Goal: Task Accomplishment & Management: Use online tool/utility

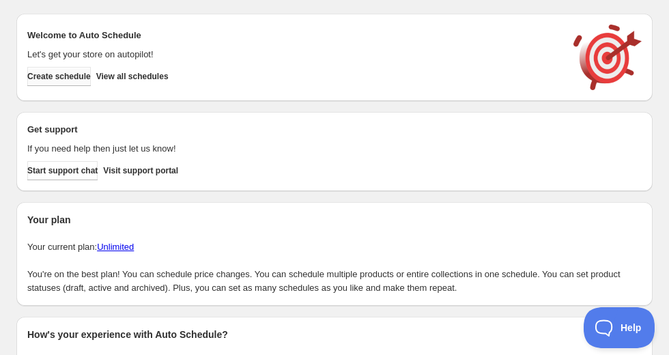
click at [87, 70] on button "Create schedule" at bounding box center [58, 76] width 63 height 19
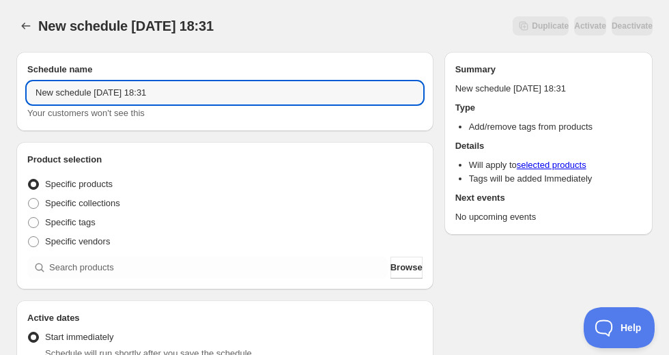
drag, startPoint x: 88, startPoint y: 94, endPoint x: 11, endPoint y: 96, distance: 77.2
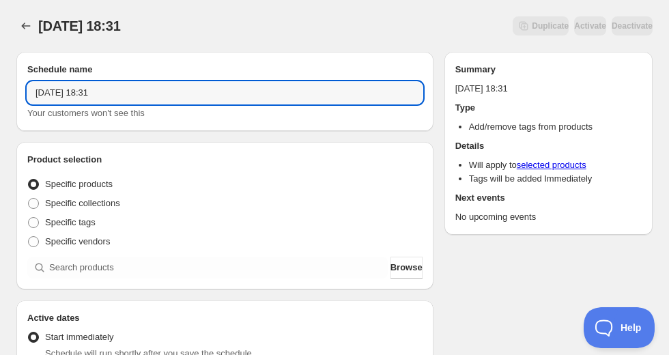
drag, startPoint x: 99, startPoint y: 94, endPoint x: 189, endPoint y: 105, distance: 90.8
click at [117, 96] on input "[DATE] 18:31" at bounding box center [224, 93] width 395 height 22
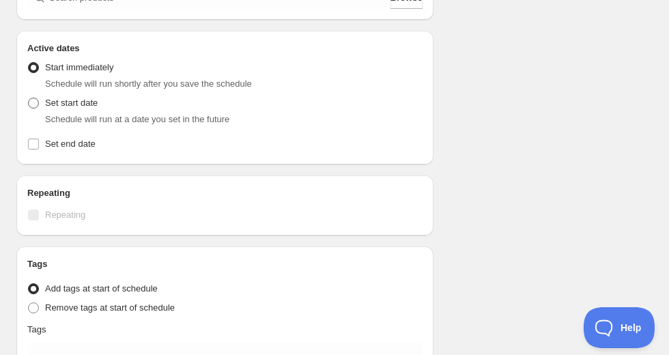
scroll to position [273, 0]
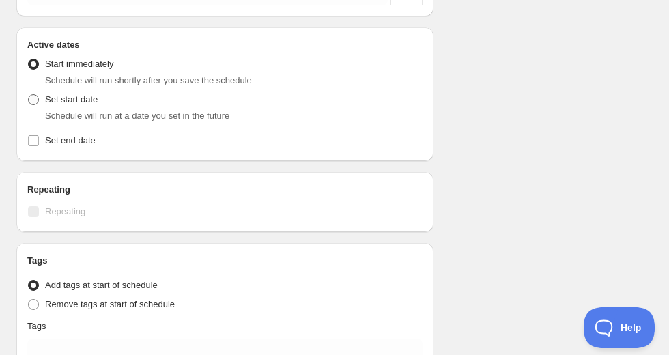
type input "[DATE] 4am"
click at [53, 104] on span "Set start date" at bounding box center [71, 99] width 53 height 10
click at [29, 95] on input "Set start date" at bounding box center [28, 94] width 1 height 1
radio input "true"
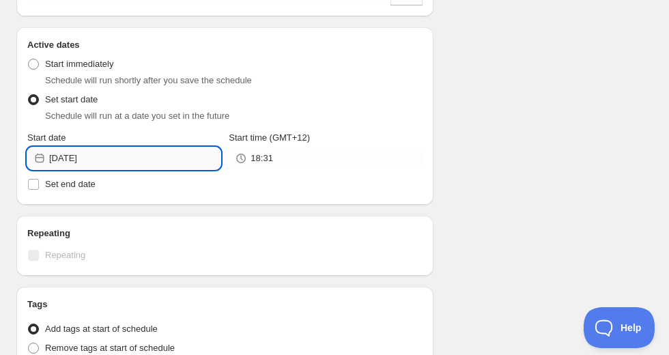
click at [102, 157] on input "[DATE]" at bounding box center [134, 158] width 171 height 22
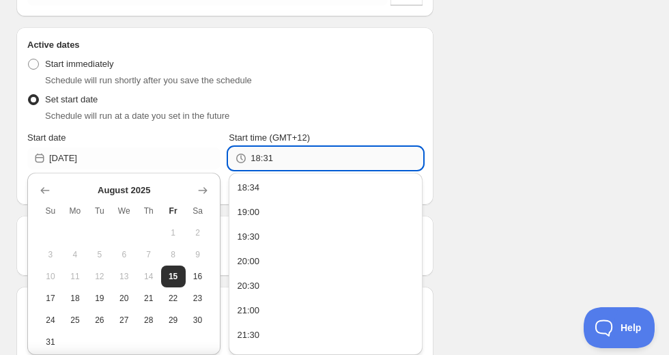
click at [256, 168] on input "18:31" at bounding box center [336, 158] width 171 height 22
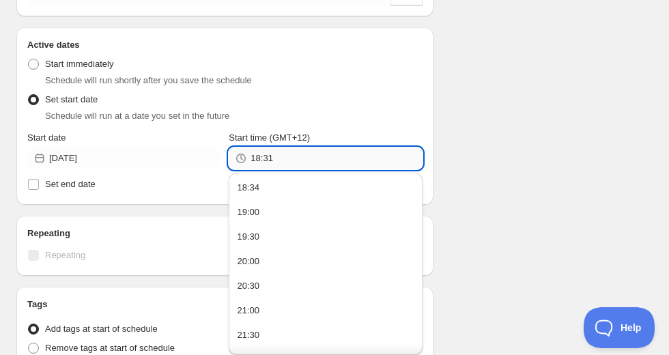
click at [267, 162] on input "18:31" at bounding box center [336, 158] width 171 height 22
click at [248, 160] on div "18:31" at bounding box center [325, 158] width 193 height 22
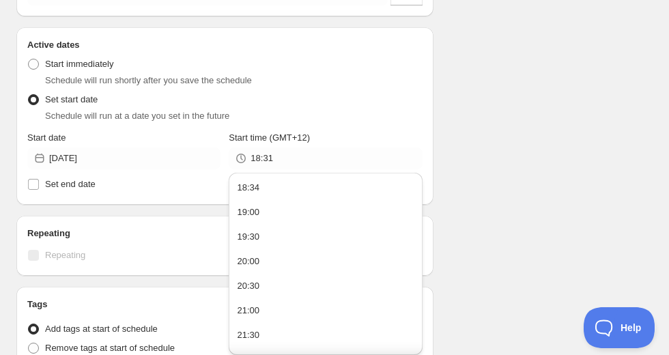
click at [248, 160] on div "18:31" at bounding box center [325, 158] width 193 height 22
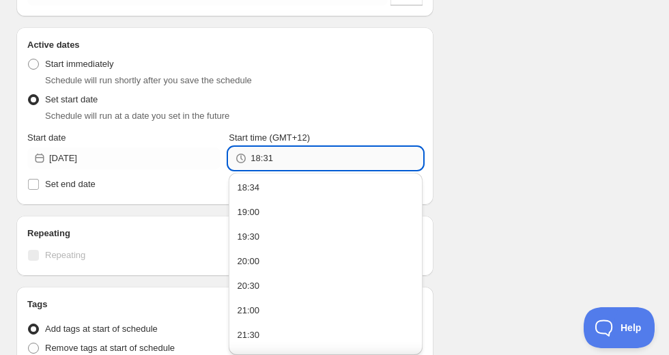
click at [254, 158] on input "18:31" at bounding box center [336, 158] width 171 height 22
click at [274, 156] on input "18:31" at bounding box center [336, 158] width 171 height 22
click at [63, 186] on span "Set end date" at bounding box center [70, 184] width 51 height 10
click at [39, 186] on input "Set end date" at bounding box center [33, 184] width 11 height 11
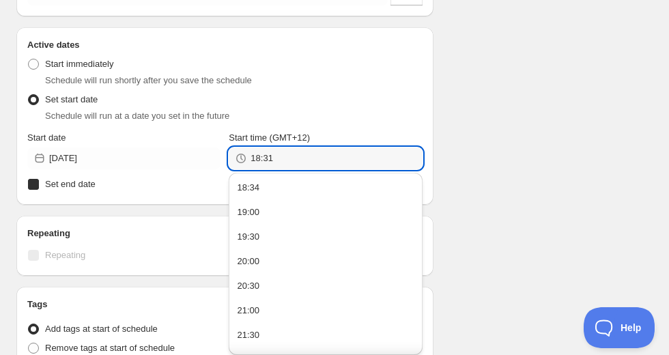
checkbox input "true"
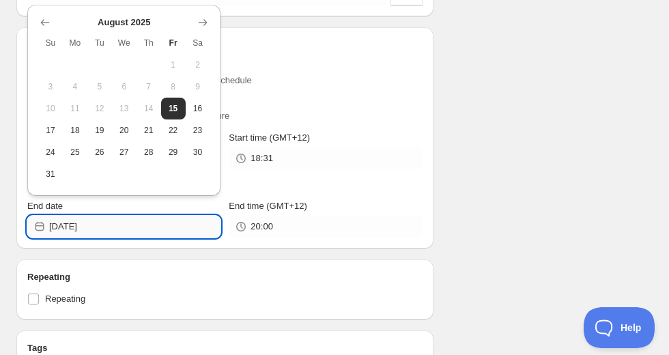
click at [97, 224] on input "[DATE]" at bounding box center [134, 227] width 171 height 22
click at [55, 134] on span "17" at bounding box center [51, 130] width 14 height 11
type input "[DATE]"
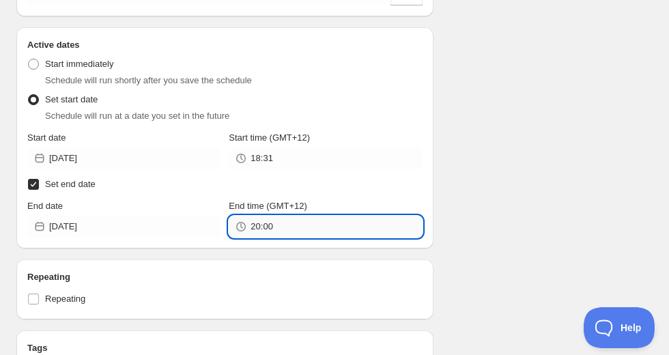
click at [281, 235] on input "20:00" at bounding box center [336, 227] width 171 height 22
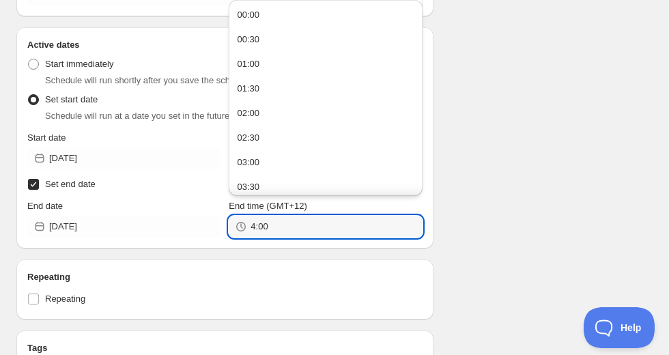
click at [229, 263] on div "Repeating Repeating" at bounding box center [224, 289] width 417 height 60
type input "04:00"
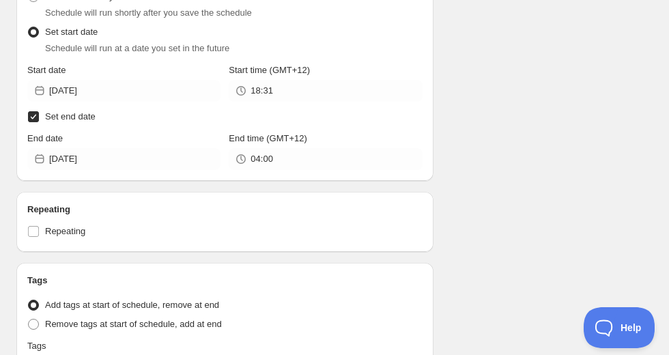
scroll to position [437, 0]
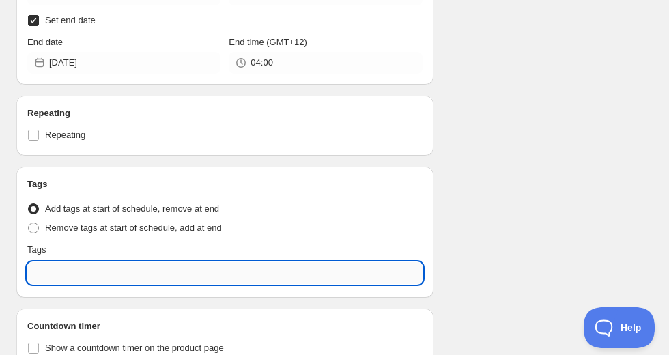
click at [55, 267] on input "text" at bounding box center [224, 273] width 395 height 22
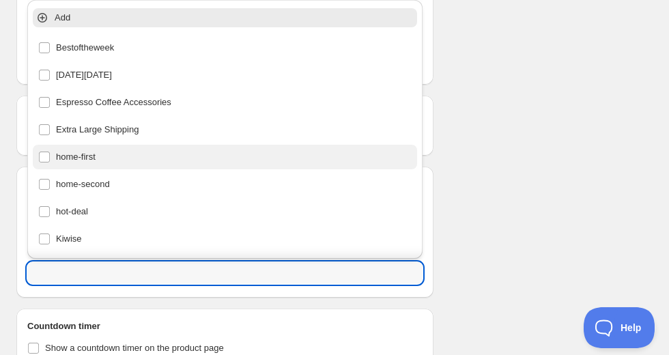
click at [96, 167] on div "home-first" at bounding box center [225, 157] width 384 height 25
type input "home-first"
checkbox input "true"
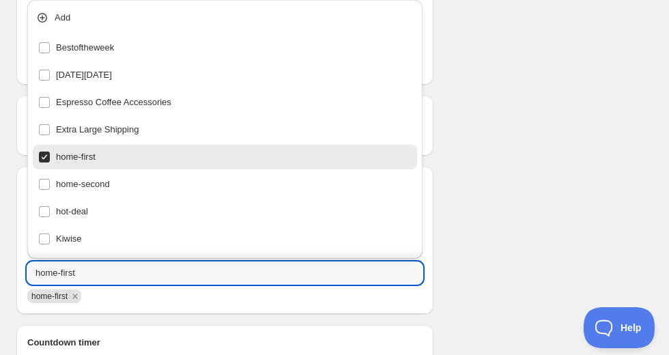
click at [500, 167] on div "Schedule name [DATE] 4am Your customers won't see this Product selection Entity…" at bounding box center [328, 35] width 647 height 863
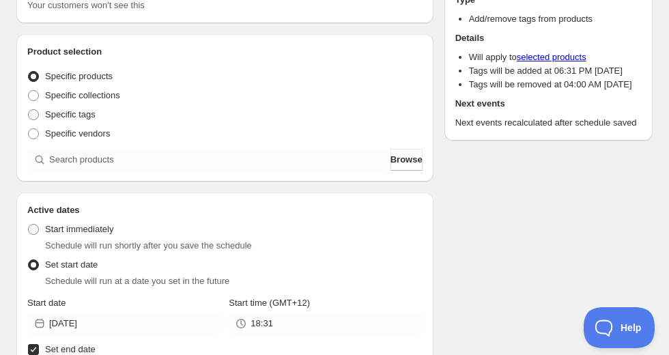
scroll to position [0, 0]
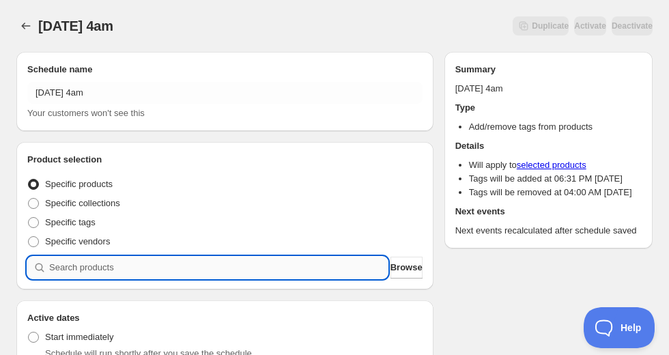
click at [113, 270] on input "search" at bounding box center [218, 268] width 339 height 22
paste input "826093-BLK"
type input "826093-BLK"
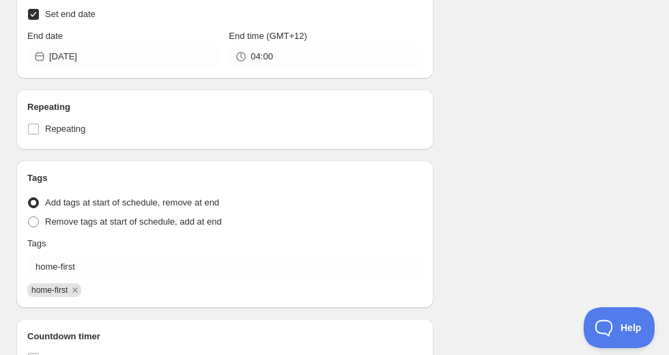
scroll to position [928, 0]
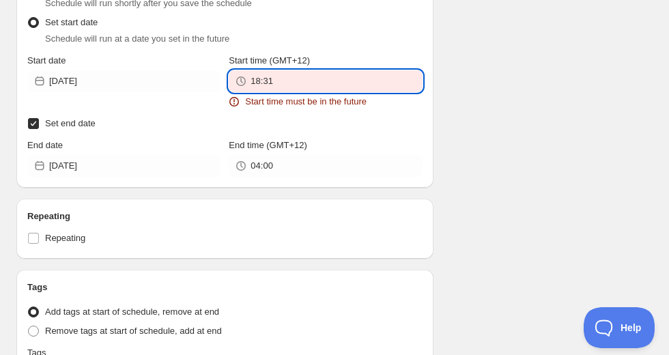
click at [263, 70] on input "18:31" at bounding box center [336, 81] width 171 height 22
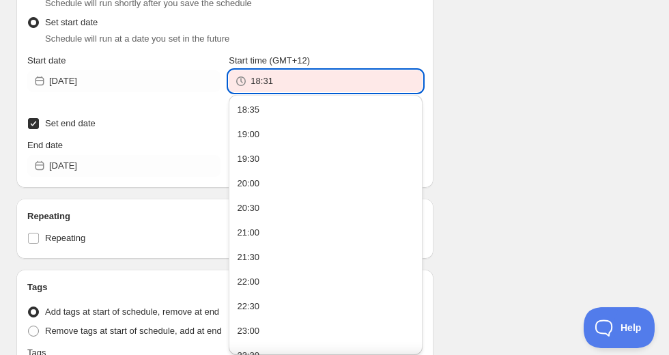
click at [263, 70] on input "18:31" at bounding box center [336, 81] width 171 height 22
click at [289, 70] on input "18:31" at bounding box center [336, 81] width 171 height 22
drag, startPoint x: 281, startPoint y: 66, endPoint x: 263, endPoint y: 69, distance: 17.3
click at [263, 70] on input "18:31" at bounding box center [336, 81] width 171 height 22
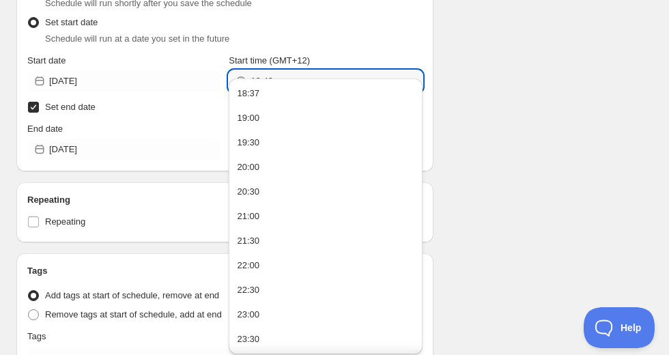
type input "18:40"
click at [345, 54] on div "Start time (GMT+12)" at bounding box center [325, 61] width 193 height 14
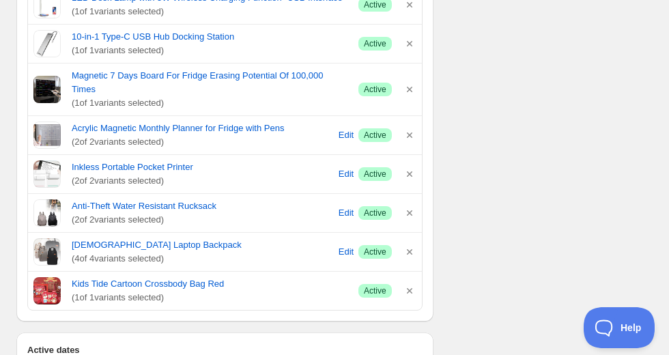
scroll to position [382, 0]
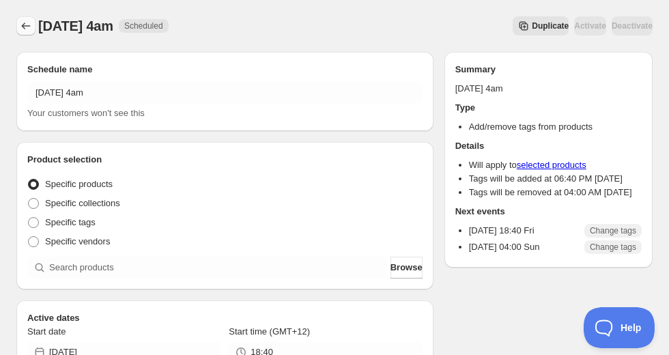
click at [22, 29] on icon "Schedules" at bounding box center [26, 26] width 14 height 14
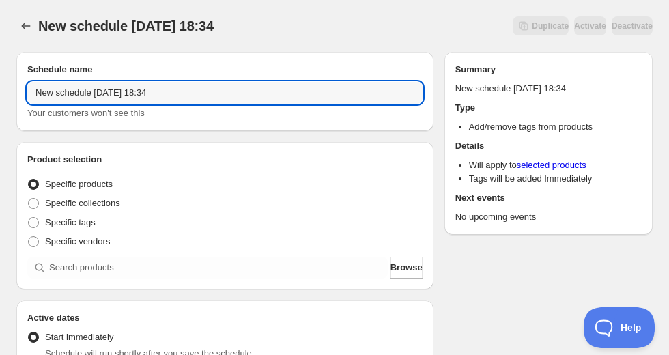
drag, startPoint x: 89, startPoint y: 93, endPoint x: 0, endPoint y: 91, distance: 89.4
click at [0, 93] on html "New schedule [DATE] 18:34. This page is ready New schedule [DATE] 18:34 Duplica…" at bounding box center [334, 177] width 669 height 355
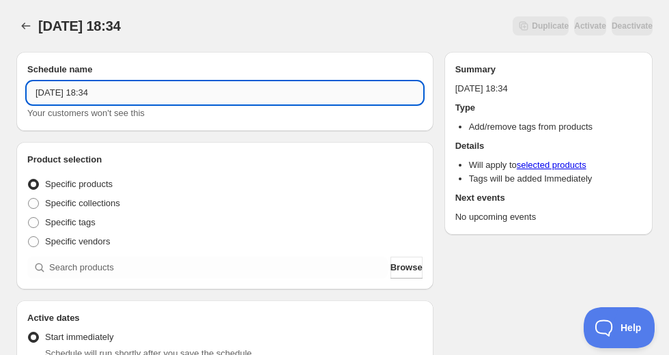
drag, startPoint x: 96, startPoint y: 89, endPoint x: 146, endPoint y: 88, distance: 50.5
click at [145, 88] on input "[DATE] 18:34" at bounding box center [224, 93] width 395 height 22
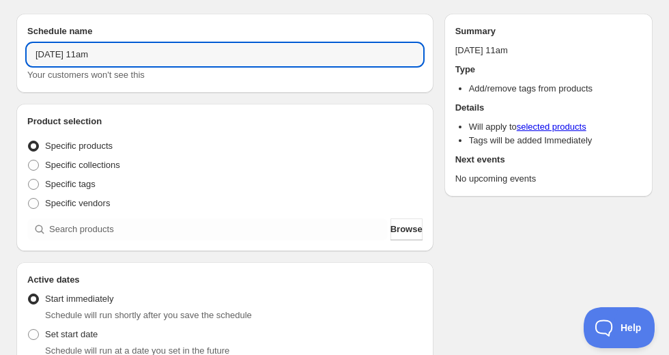
scroll to position [55, 0]
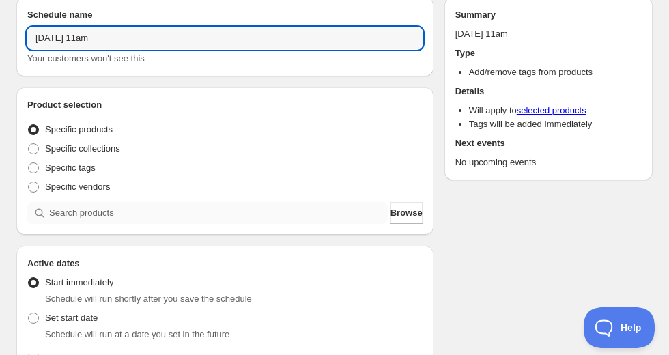
type input "[DATE] 11am"
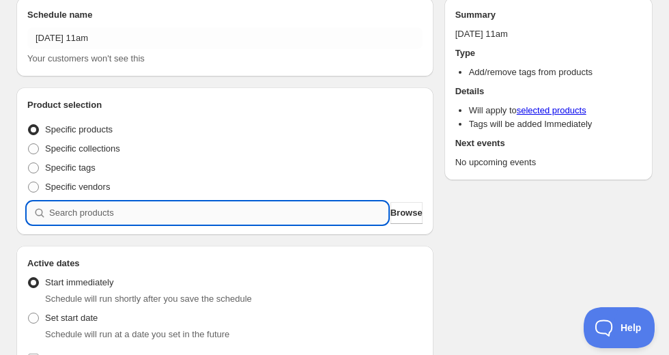
click at [61, 208] on input "search" at bounding box center [218, 213] width 339 height 22
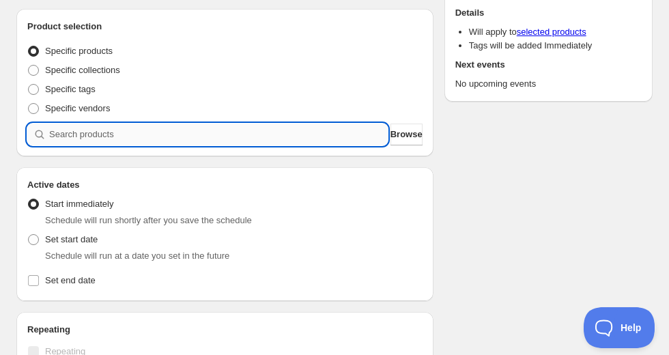
scroll to position [164, 0]
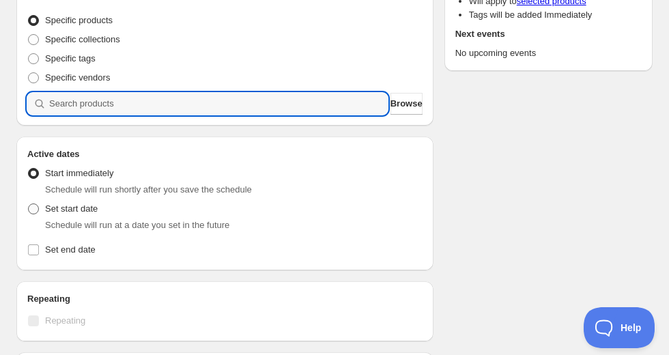
click at [63, 210] on span "Set start date" at bounding box center [71, 208] width 53 height 10
click at [29, 204] on input "Set start date" at bounding box center [28, 203] width 1 height 1
radio input "true"
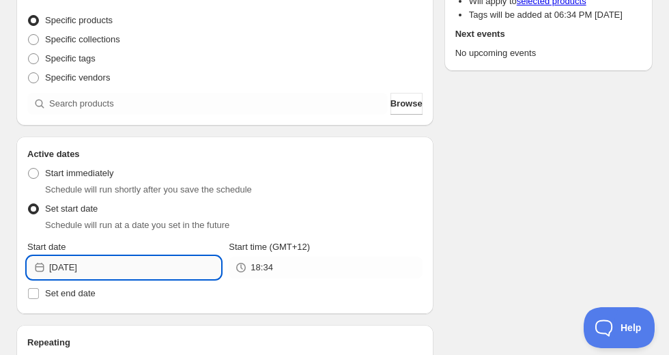
click at [119, 274] on input "[DATE]" at bounding box center [134, 268] width 171 height 22
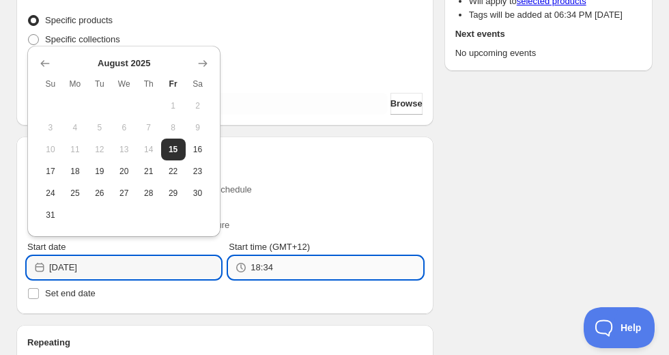
click at [280, 270] on input "18:34" at bounding box center [336, 268] width 171 height 22
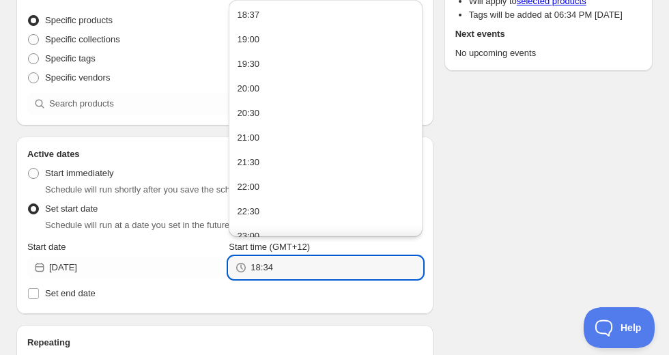
drag, startPoint x: 250, startPoint y: 267, endPoint x: 235, endPoint y: 271, distance: 15.6
click at [218, 266] on div "Start date [DATE] Start time (GMT+12) 18:34" at bounding box center [224, 259] width 395 height 38
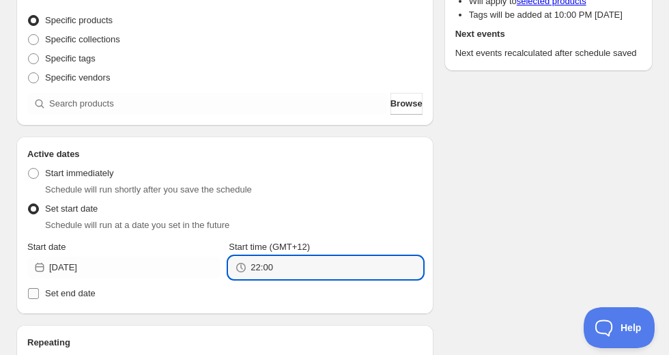
type input "22:00"
click at [39, 295] on span at bounding box center [33, 293] width 12 height 12
click at [39, 295] on input "Set end date" at bounding box center [33, 293] width 11 height 11
checkbox input "true"
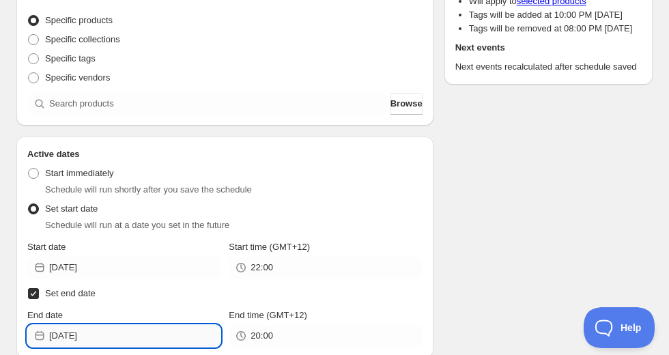
click at [115, 334] on input "[DATE]" at bounding box center [134, 336] width 171 height 22
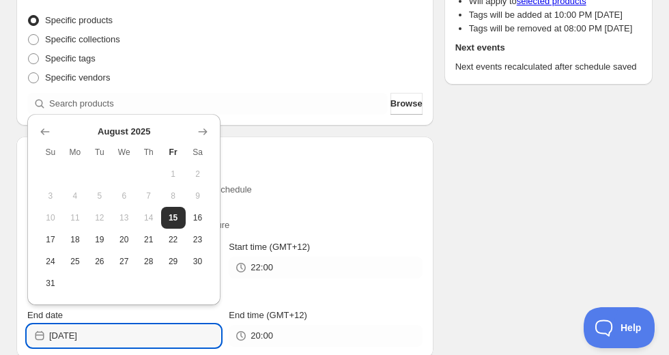
drag, startPoint x: 49, startPoint y: 240, endPoint x: 246, endPoint y: 279, distance: 201.1
click at [49, 239] on span "17" at bounding box center [51, 239] width 14 height 11
type input "[DATE]"
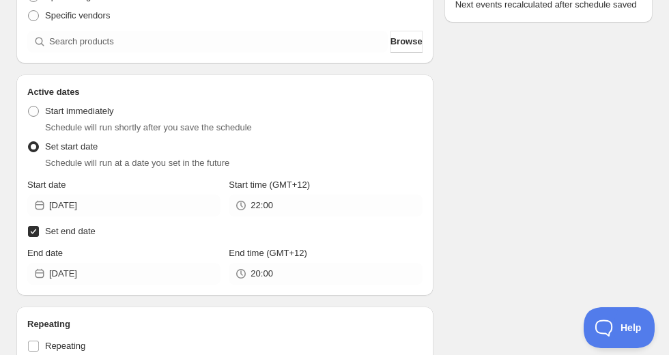
scroll to position [273, 0]
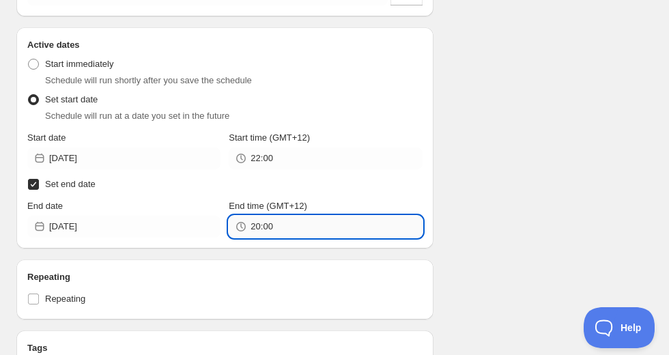
click at [272, 234] on input "20:00" at bounding box center [336, 227] width 171 height 22
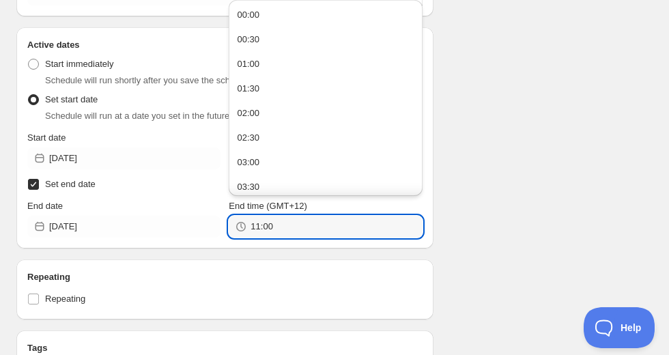
type input "11:00"
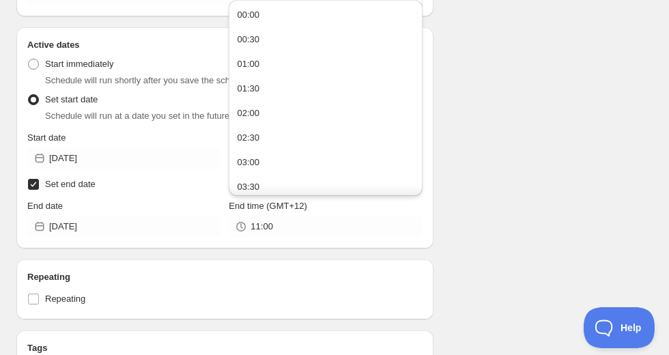
click at [202, 252] on div "Schedule name [DATE] 11am Your customers won't see this Product selection Entit…" at bounding box center [224, 181] width 417 height 804
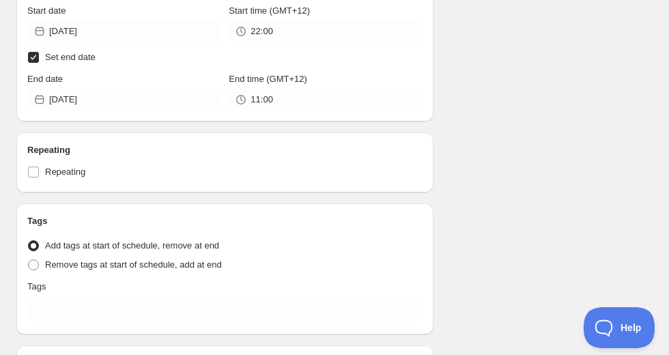
scroll to position [491, 0]
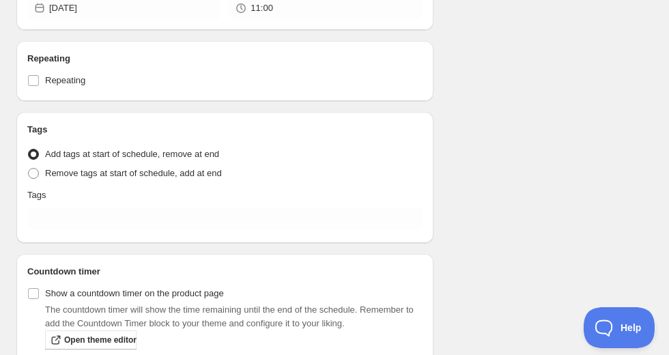
click at [83, 206] on div "Tags Tag type Add tags at start of schedule, remove at end Remove tags at start…" at bounding box center [224, 177] width 395 height 109
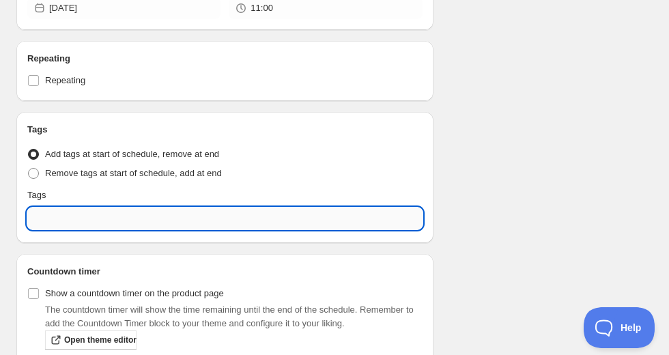
click at [81, 214] on input "text" at bounding box center [224, 219] width 395 height 22
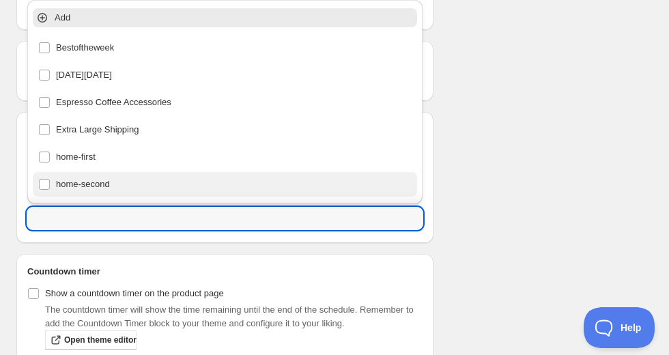
click at [76, 180] on div "home-second" at bounding box center [224, 184] width 373 height 19
type input "home-second"
checkbox input "true"
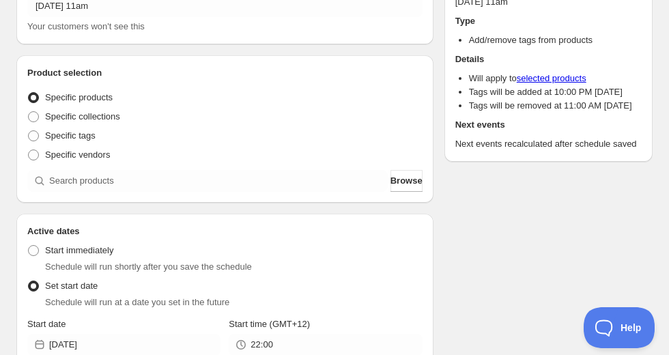
scroll to position [83, 0]
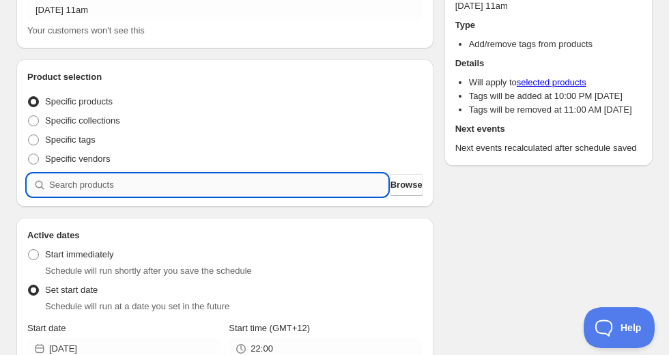
click at [131, 182] on input "search" at bounding box center [218, 185] width 339 height 22
paste input "search"
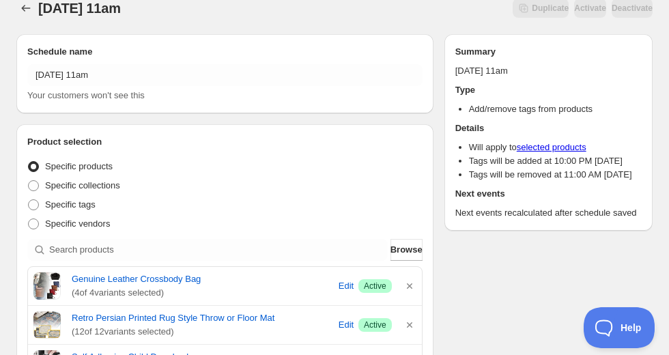
scroll to position [0, 0]
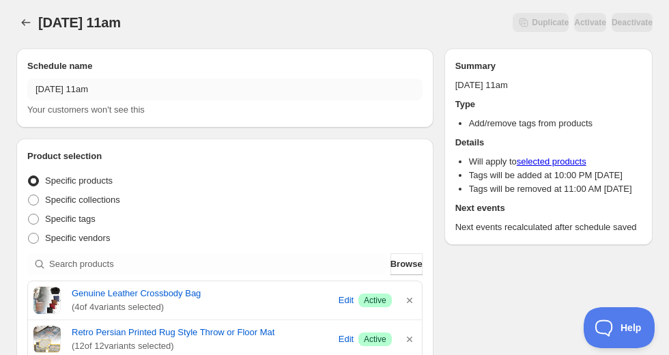
scroll to position [13, 0]
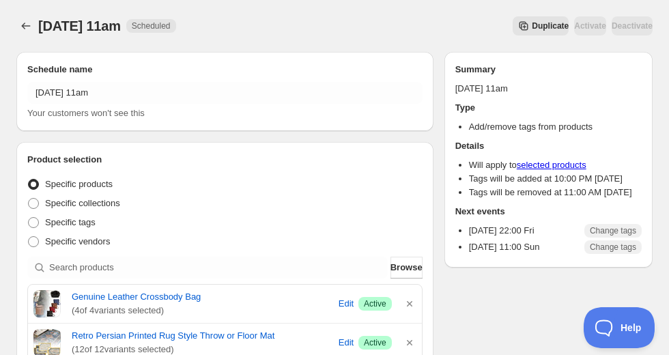
click at [38, 29] on div at bounding box center [27, 25] width 22 height 19
click at [27, 30] on icon "Schedules" at bounding box center [26, 26] width 14 height 14
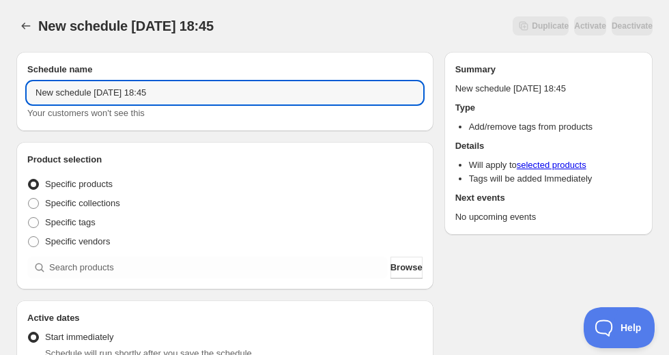
drag, startPoint x: 90, startPoint y: 96, endPoint x: -30, endPoint y: 96, distance: 120.1
click at [0, 96] on html "New schedule [DATE] 18:45. This page is ready New schedule [DATE] 18:45 Duplica…" at bounding box center [334, 177] width 669 height 355
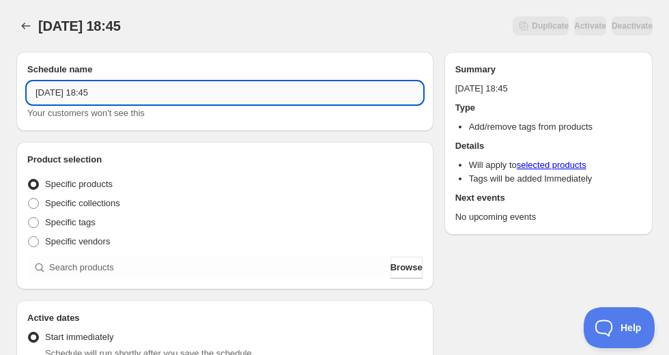
click at [82, 90] on input "[DATE] 18:45" at bounding box center [224, 93] width 395 height 22
click at [80, 101] on input "[DATE] 18:45" at bounding box center [224, 93] width 395 height 22
drag, startPoint x: 76, startPoint y: 96, endPoint x: 78, endPoint y: 113, distance: 17.3
click at [76, 96] on input "[DATE] 18:45" at bounding box center [224, 93] width 395 height 22
drag, startPoint x: 104, startPoint y: 91, endPoint x: 194, endPoint y: 113, distance: 92.7
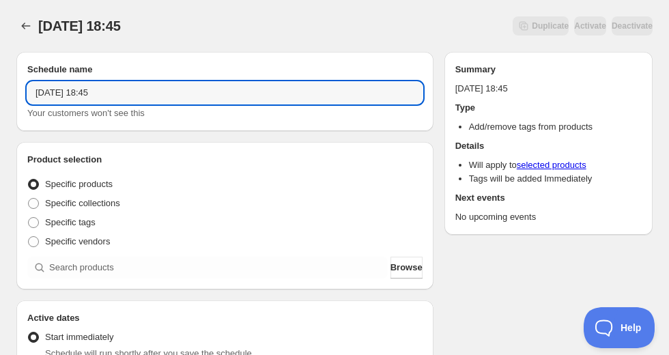
click at [131, 93] on input "[DATE] 18:45" at bounding box center [224, 93] width 395 height 22
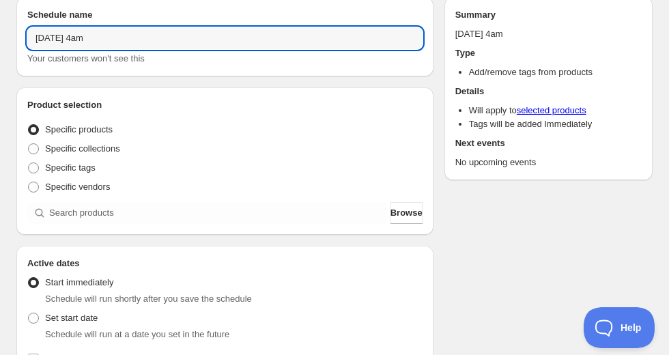
scroll to position [218, 0]
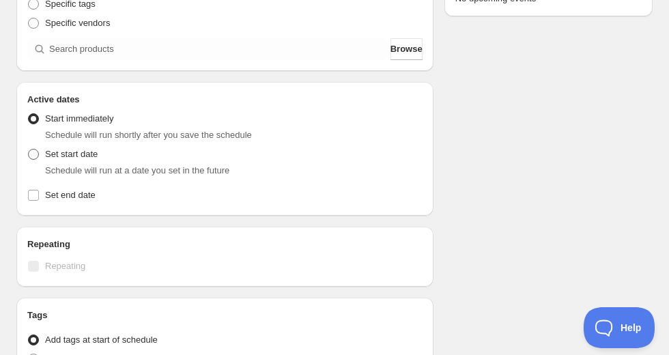
type input "[DATE] 4am"
click at [47, 156] on span "Set start date" at bounding box center [71, 154] width 53 height 10
click at [29, 149] on input "Set start date" at bounding box center [28, 149] width 1 height 1
radio input "true"
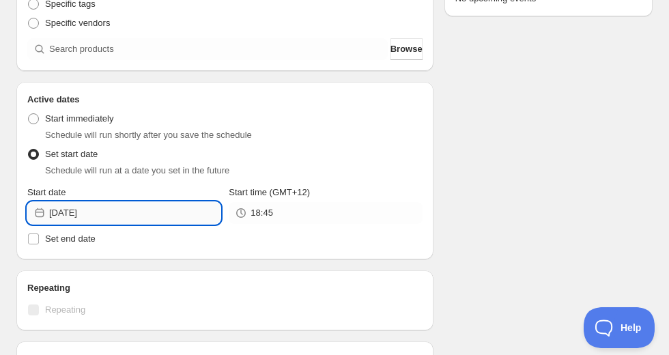
click at [102, 208] on input "[DATE]" at bounding box center [134, 213] width 171 height 22
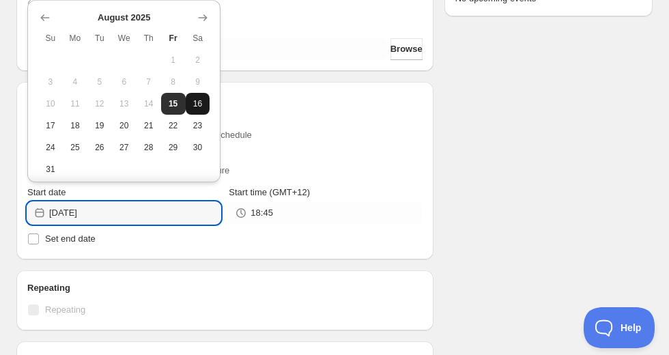
click at [193, 109] on span "16" at bounding box center [198, 103] width 14 height 11
type input "[DATE]"
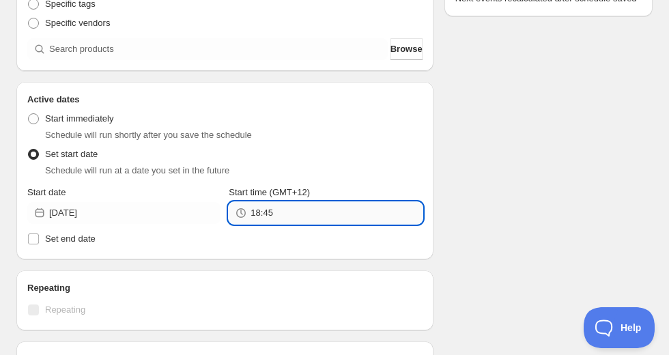
click at [266, 212] on input "18:45" at bounding box center [336, 213] width 171 height 22
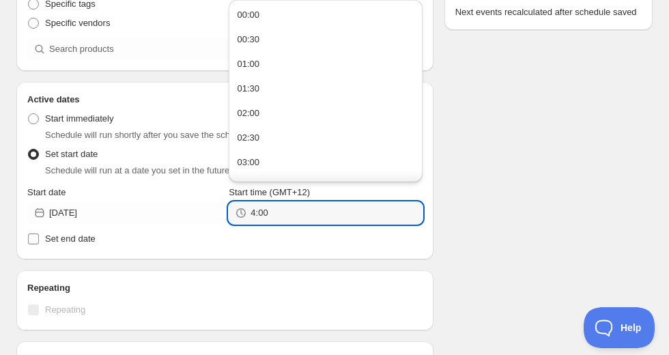
type input "04:00"
click at [40, 232] on label "Set end date" at bounding box center [224, 238] width 395 height 19
click at [39, 233] on input "Set end date" at bounding box center [33, 238] width 11 height 11
checkbox input "true"
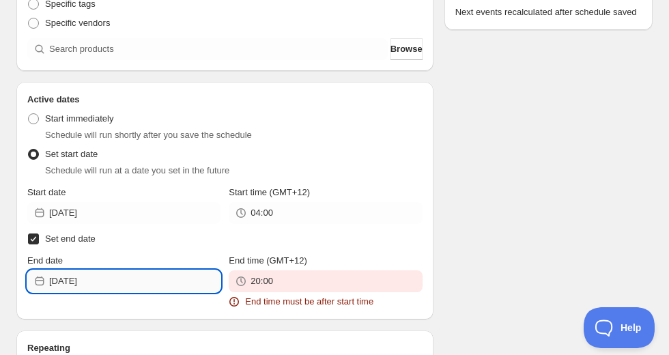
click at [117, 288] on input "[DATE]" at bounding box center [134, 281] width 171 height 22
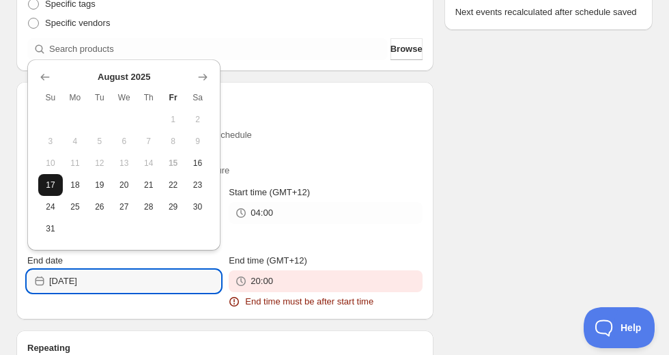
click at [52, 185] on span "17" at bounding box center [51, 185] width 14 height 11
type input "[DATE]"
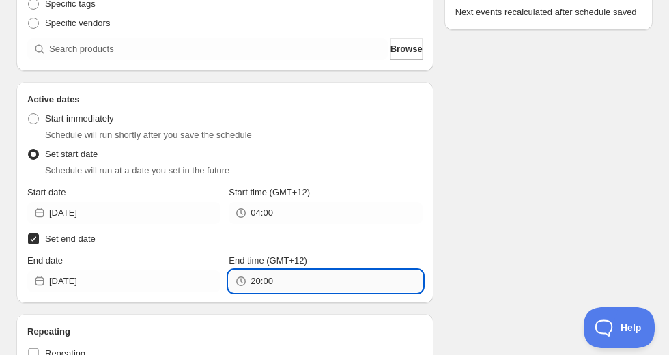
click at [285, 280] on input "20:00" at bounding box center [336, 281] width 171 height 22
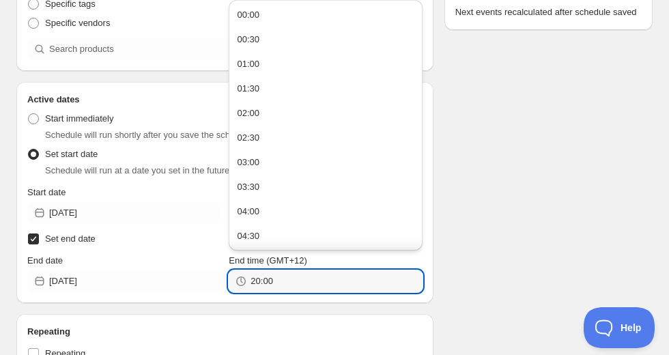
paste input "4"
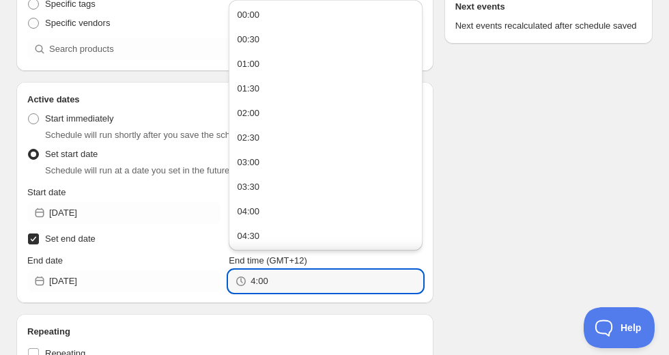
type input "04:00"
click at [262, 317] on div "Repeating Repeating" at bounding box center [224, 344] width 417 height 60
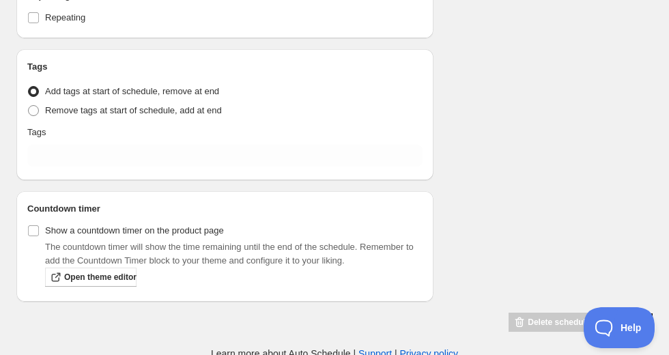
scroll to position [558, 0]
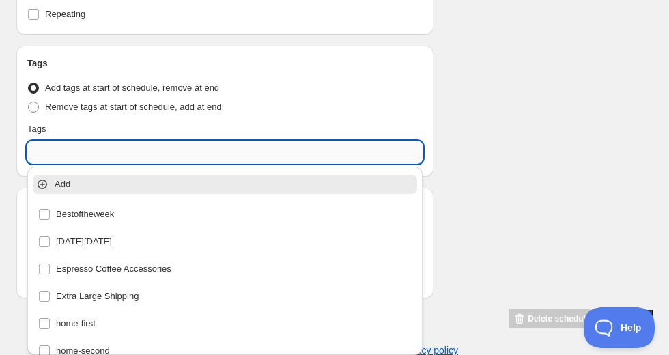
click at [113, 158] on input "text" at bounding box center [224, 152] width 395 height 22
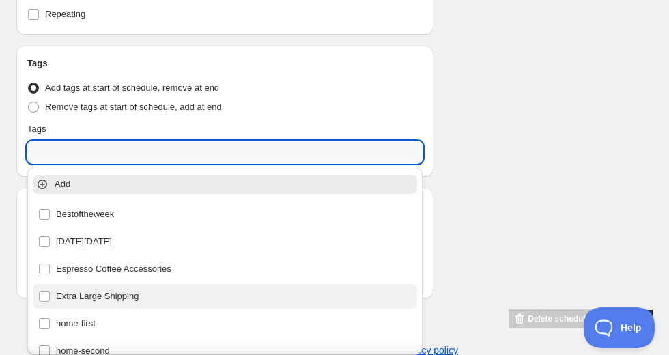
click at [81, 324] on div "home-first" at bounding box center [224, 323] width 373 height 19
type input "home-first"
checkbox input "true"
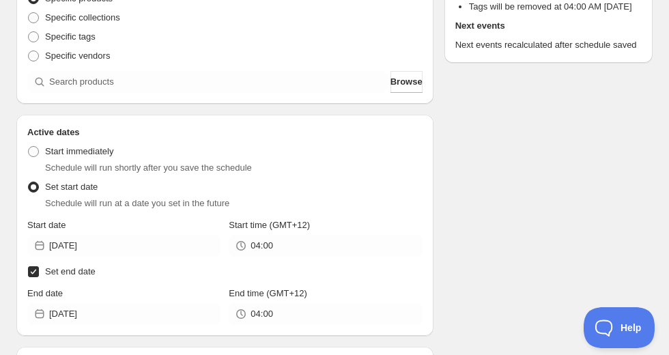
scroll to position [175, 0]
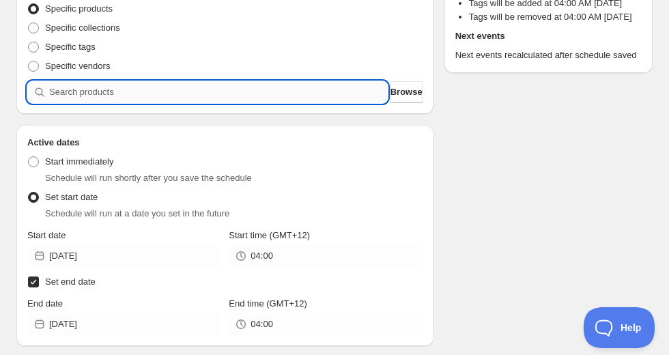
click at [130, 93] on input "search" at bounding box center [218, 92] width 339 height 22
paste input "FT20-J152"
type input "FT20-J152"
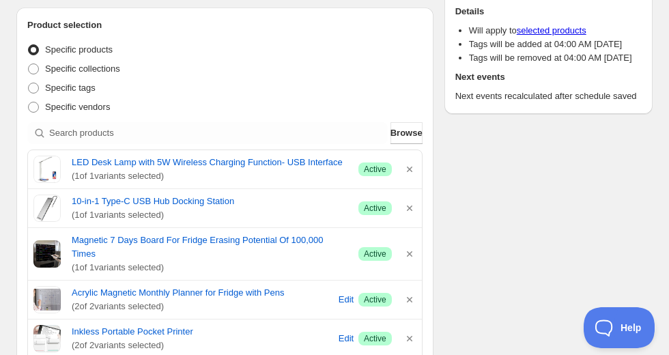
scroll to position [116, 0]
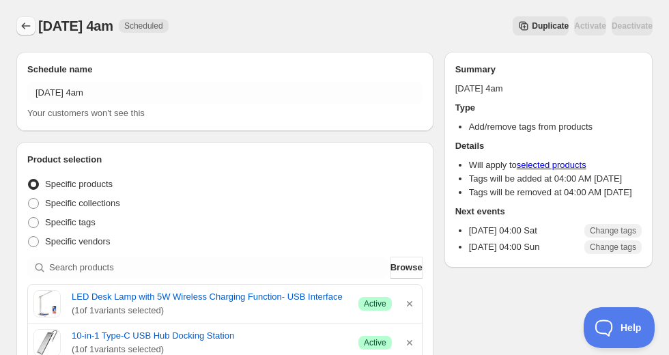
click at [27, 27] on icon "Schedules" at bounding box center [26, 26] width 14 height 14
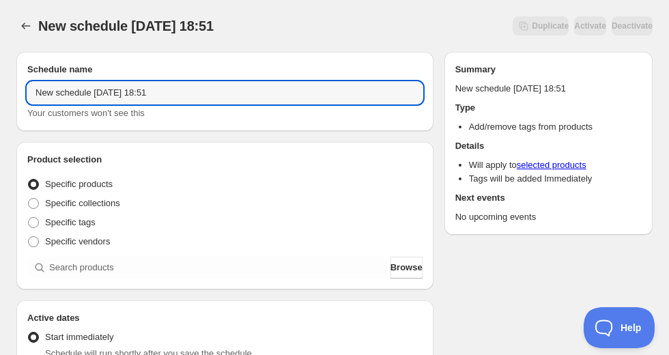
drag, startPoint x: 91, startPoint y: 96, endPoint x: -81, endPoint y: 90, distance: 172.1
click at [0, 90] on html "New schedule [DATE] 18:51. This page is ready New schedule [DATE] 18:51 Duplica…" at bounding box center [334, 177] width 669 height 355
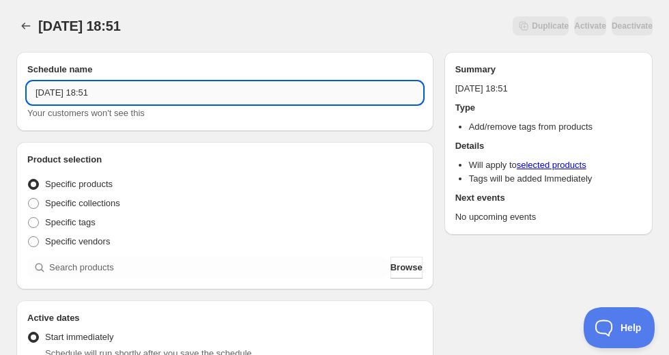
click at [76, 94] on input "[DATE] 18:51" at bounding box center [224, 93] width 395 height 22
drag, startPoint x: 103, startPoint y: 93, endPoint x: 207, endPoint y: 93, distance: 103.8
click at [205, 93] on input "[DATE] 18:51" at bounding box center [224, 93] width 395 height 22
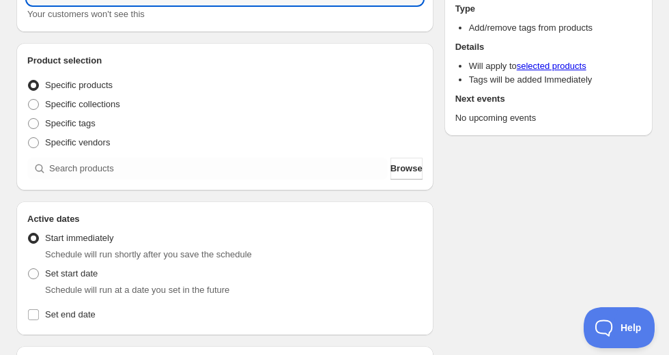
scroll to position [164, 0]
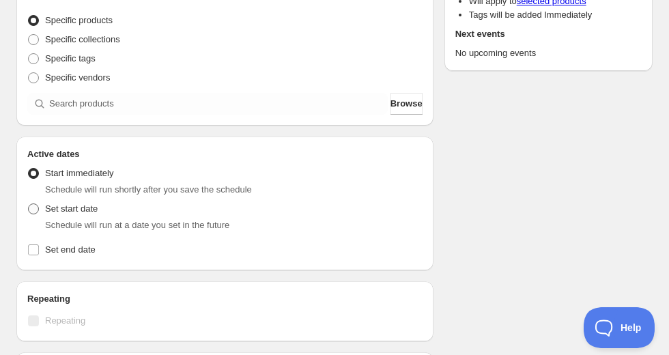
type input "[DATE] 11am"
click at [69, 209] on span "Set start date" at bounding box center [71, 208] width 53 height 10
click at [29, 204] on input "Set start date" at bounding box center [28, 203] width 1 height 1
radio input "true"
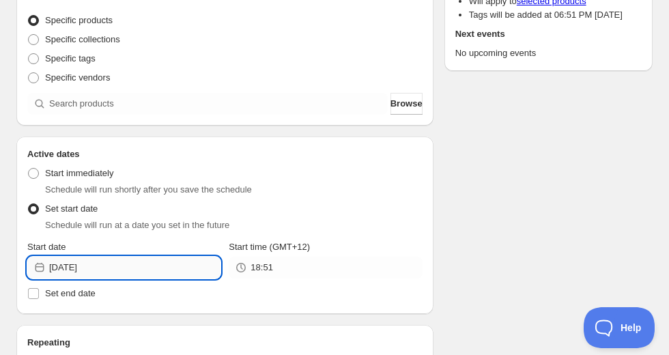
click at [113, 260] on input "[DATE]" at bounding box center [134, 268] width 171 height 22
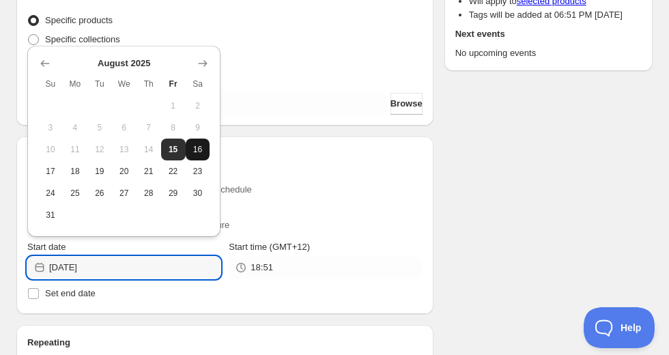
click at [194, 146] on span "16" at bounding box center [198, 149] width 14 height 11
type input "[DATE]"
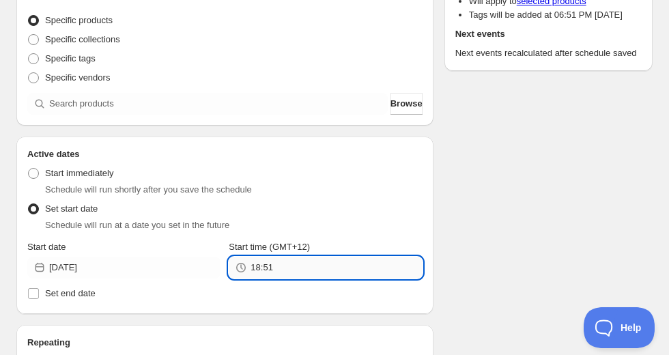
click at [262, 268] on input "18:51" at bounding box center [336, 268] width 171 height 22
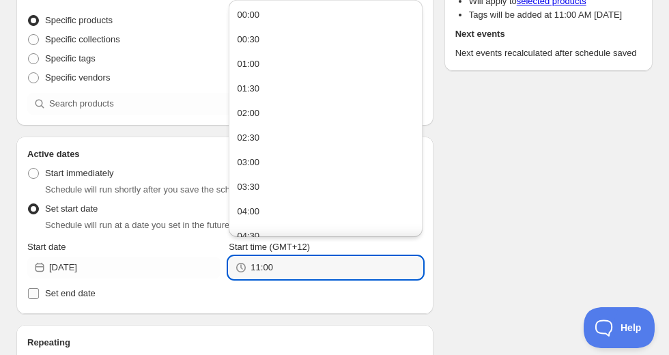
type input "11:00"
click at [83, 288] on span "Set end date" at bounding box center [70, 293] width 51 height 10
click at [39, 288] on input "Set end date" at bounding box center [33, 293] width 11 height 11
checkbox input "true"
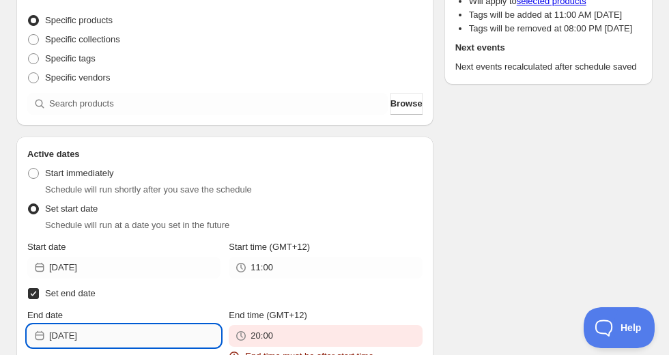
click at [113, 334] on input "[DATE]" at bounding box center [134, 336] width 171 height 22
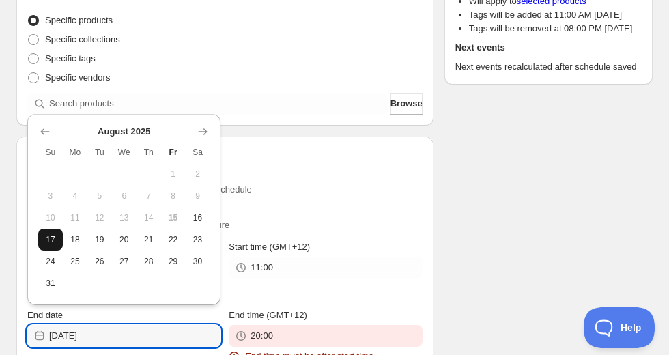
click at [61, 238] on button "17" at bounding box center [50, 240] width 25 height 22
type input "[DATE]"
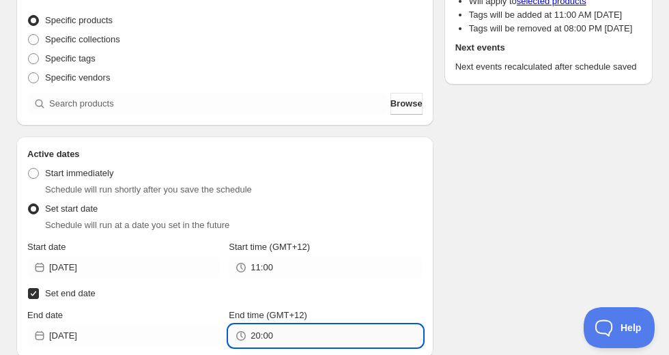
click at [290, 336] on input "20:00" at bounding box center [336, 336] width 171 height 22
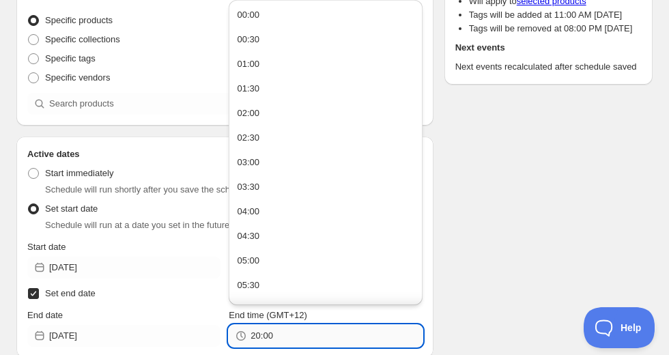
paste input "11"
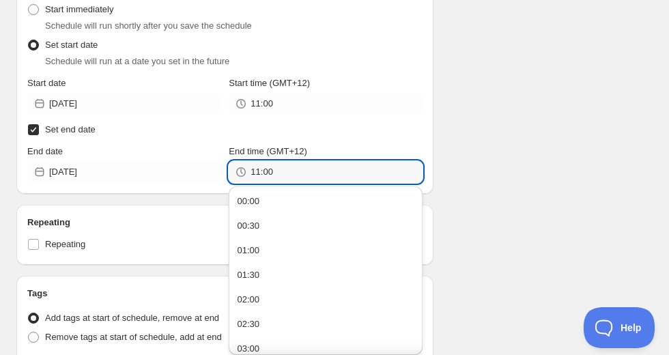
type input "11:00"
click at [517, 228] on div "Schedule name [DATE] 11am Your customers won't see this Product selection Entit…" at bounding box center [328, 136] width 647 height 846
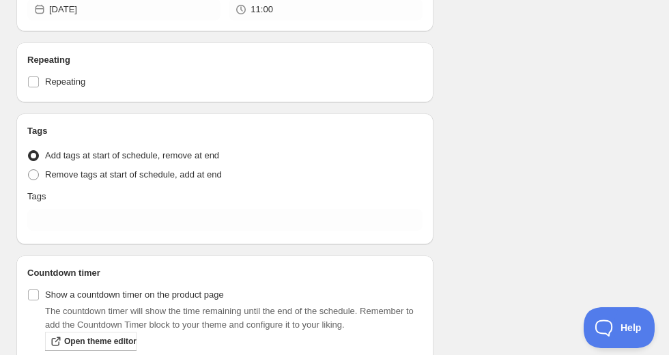
scroll to position [546, 0]
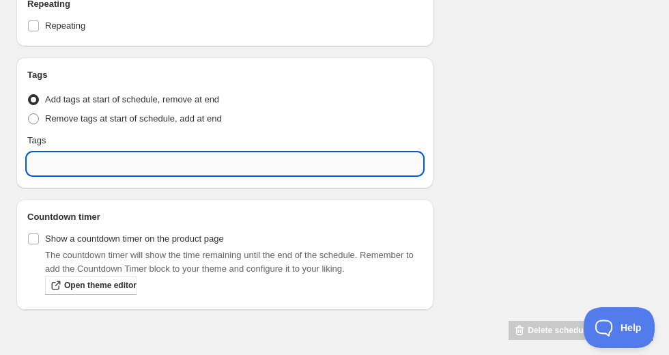
click at [101, 173] on input "text" at bounding box center [224, 164] width 395 height 22
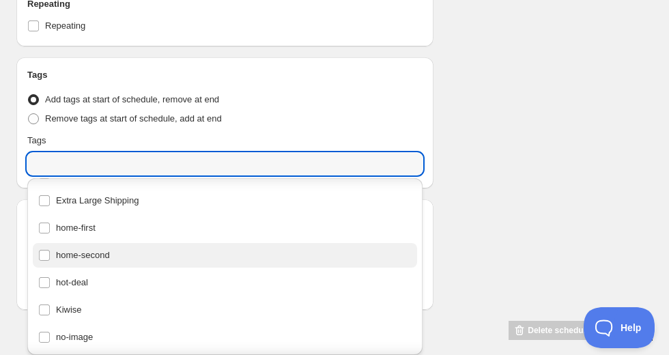
scroll to position [109, 0]
click at [116, 247] on div "home-second" at bounding box center [224, 253] width 373 height 19
type input "home-second"
checkbox input "true"
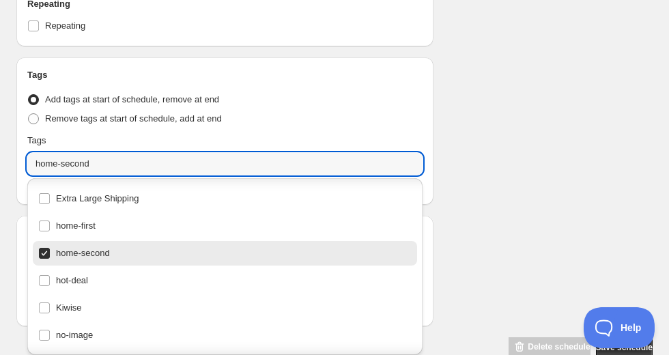
scroll to position [42, 0]
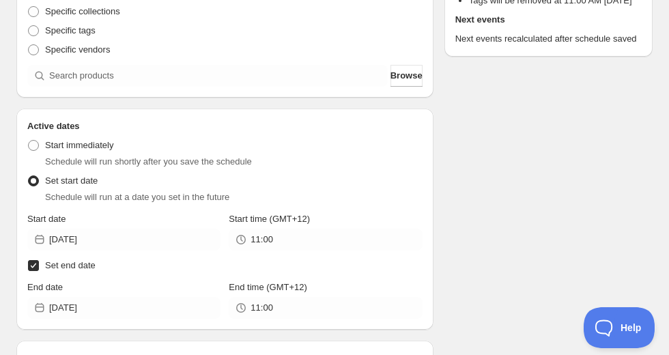
scroll to position [83, 0]
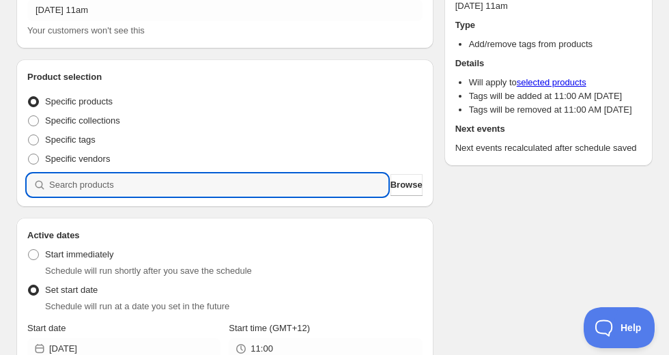
drag, startPoint x: 127, startPoint y: 184, endPoint x: 132, endPoint y: 170, distance: 14.5
click at [127, 184] on input "search" at bounding box center [218, 185] width 339 height 22
paste input "821987Z"
type input "821987Z"
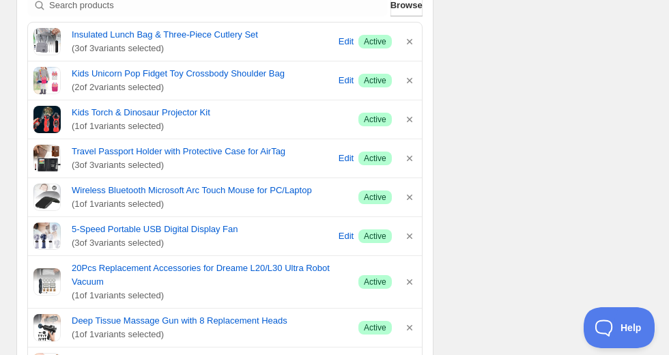
scroll to position [328, 0]
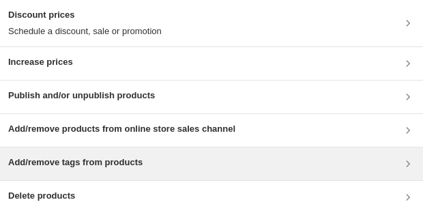
click at [103, 163] on h3 "Add/remove tags from products" at bounding box center [75, 163] width 134 height 14
click at [100, 163] on h3 "Add/remove tags from products" at bounding box center [75, 163] width 134 height 14
click at [67, 167] on h3 "Add/remove tags from products" at bounding box center [75, 163] width 134 height 14
click at [71, 160] on h3 "Add/remove tags from products" at bounding box center [75, 163] width 134 height 14
